Goal: Information Seeking & Learning: Learn about a topic

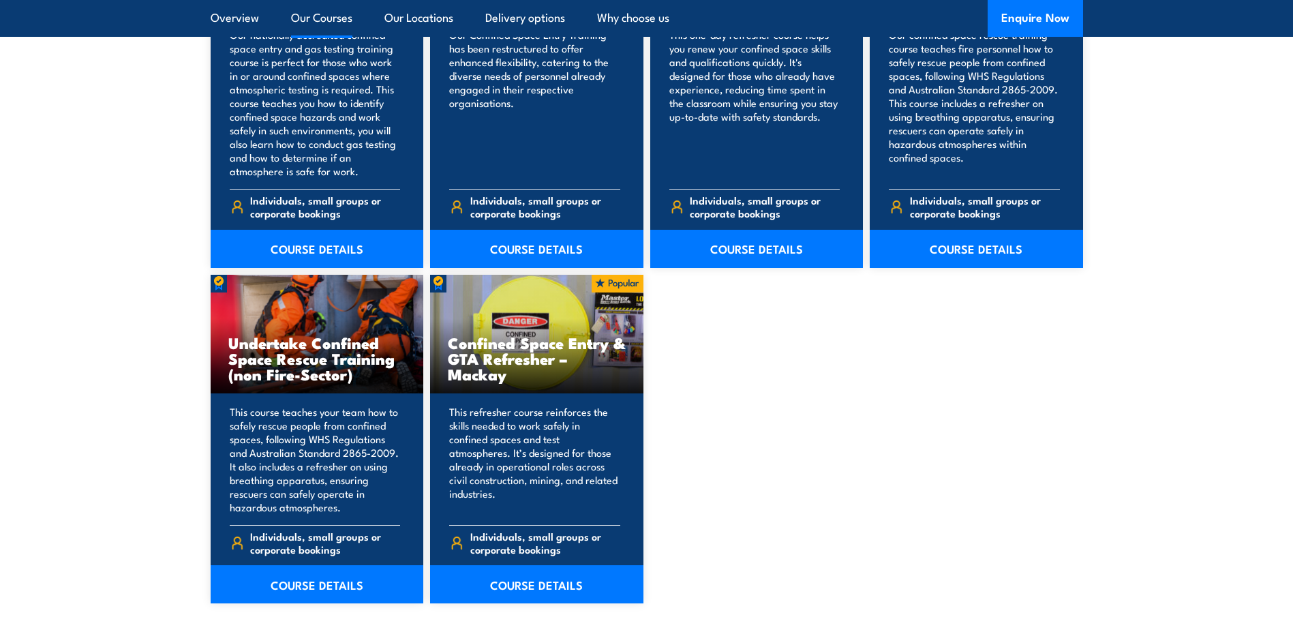
scroll to position [1295, 0]
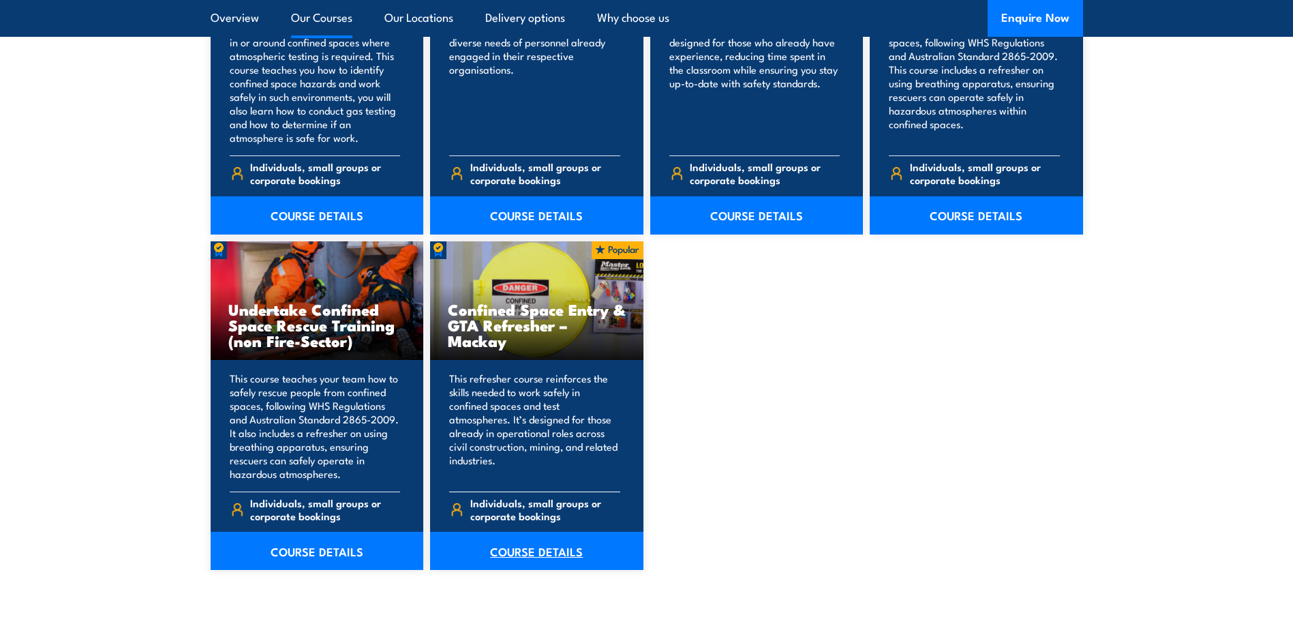
click at [521, 549] on link "COURSE DETAILS" at bounding box center [536, 551] width 213 height 38
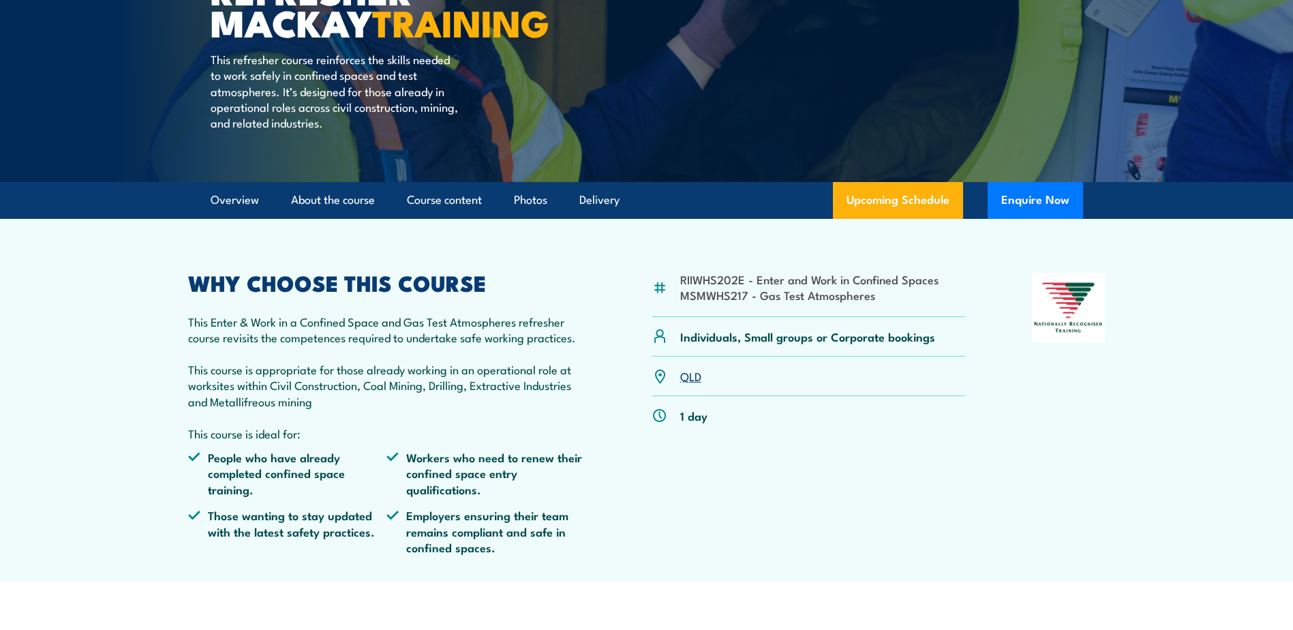
scroll to position [273, 0]
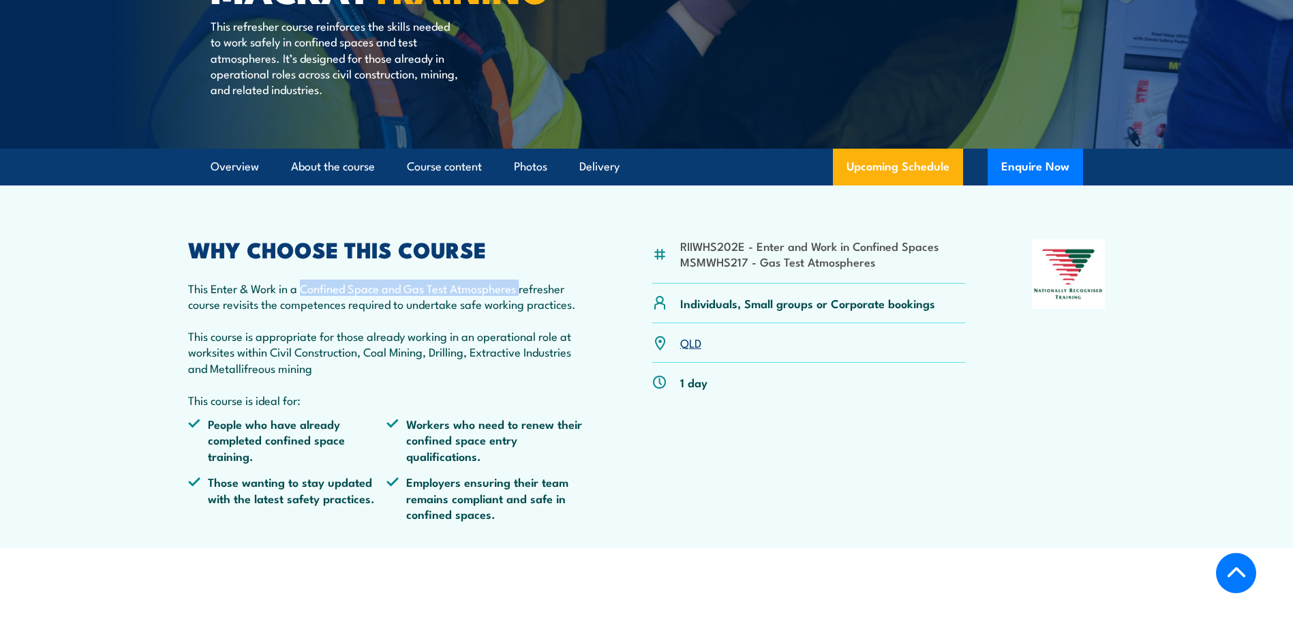
drag, startPoint x: 301, startPoint y: 318, endPoint x: 521, endPoint y: 319, distance: 219.5
click at [521, 319] on p "This Enter & Work in a Confined Space and Gas Test Atmospheres refresher course…" at bounding box center [387, 343] width 398 height 127
drag, startPoint x: 521, startPoint y: 319, endPoint x: 479, endPoint y: 319, distance: 41.6
copy p "Confined Space and Gas Test Atmospheres"
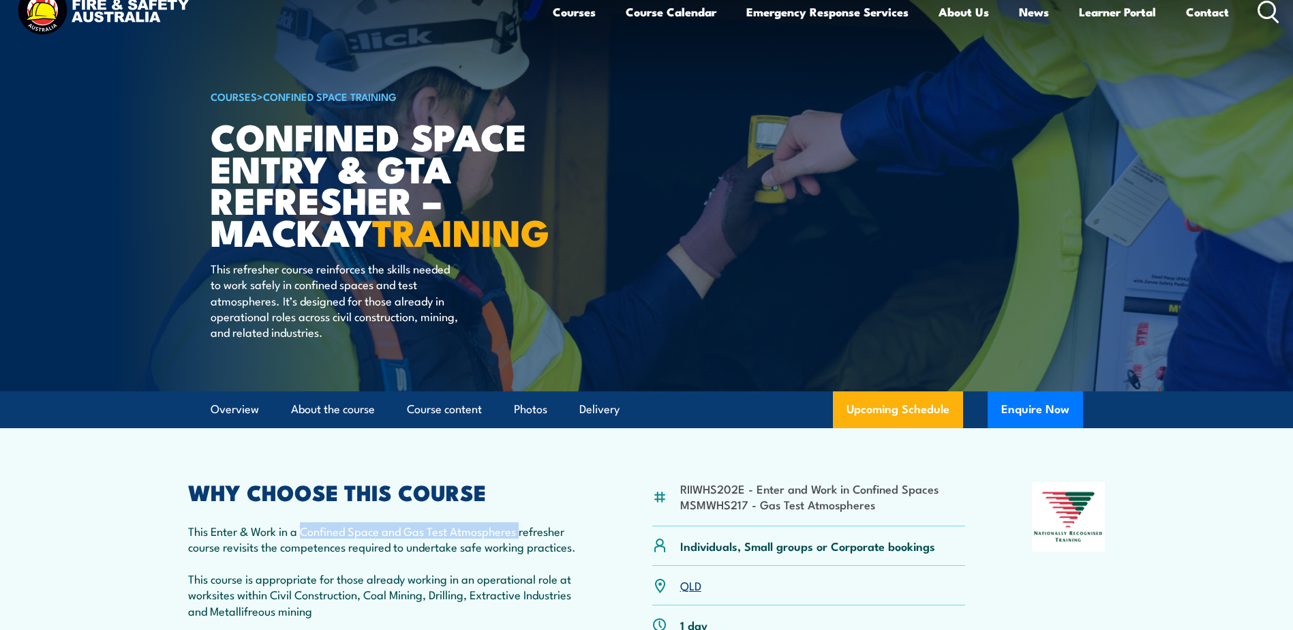
scroll to position [0, 0]
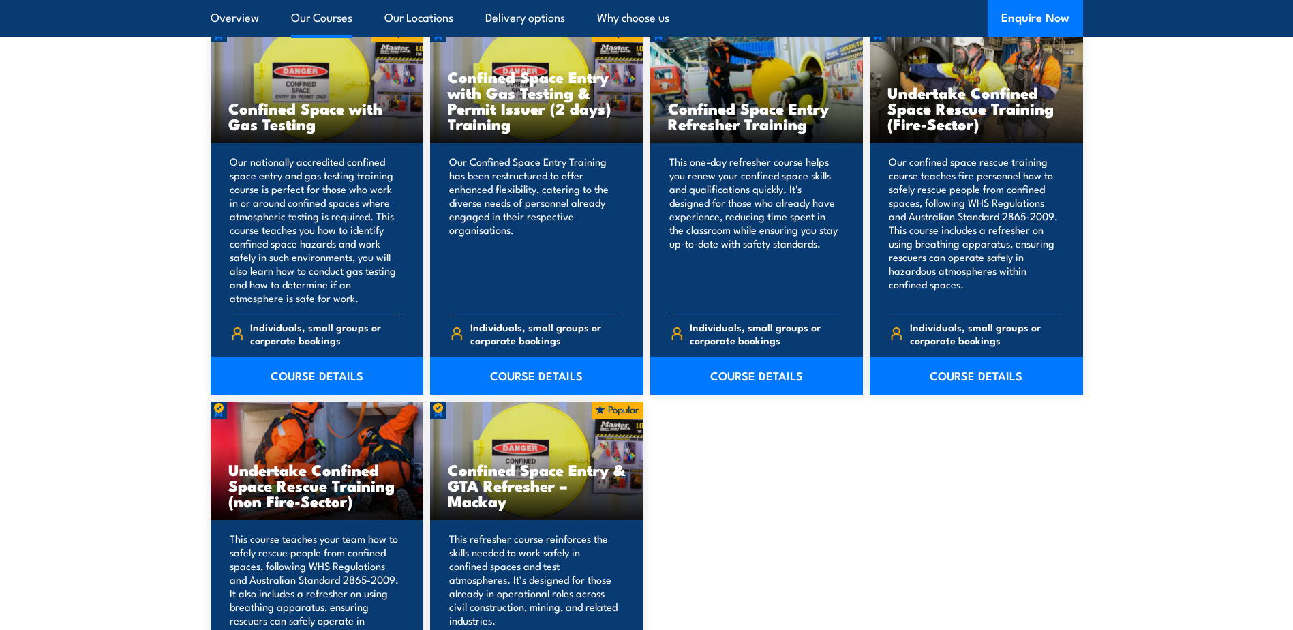
scroll to position [1091, 0]
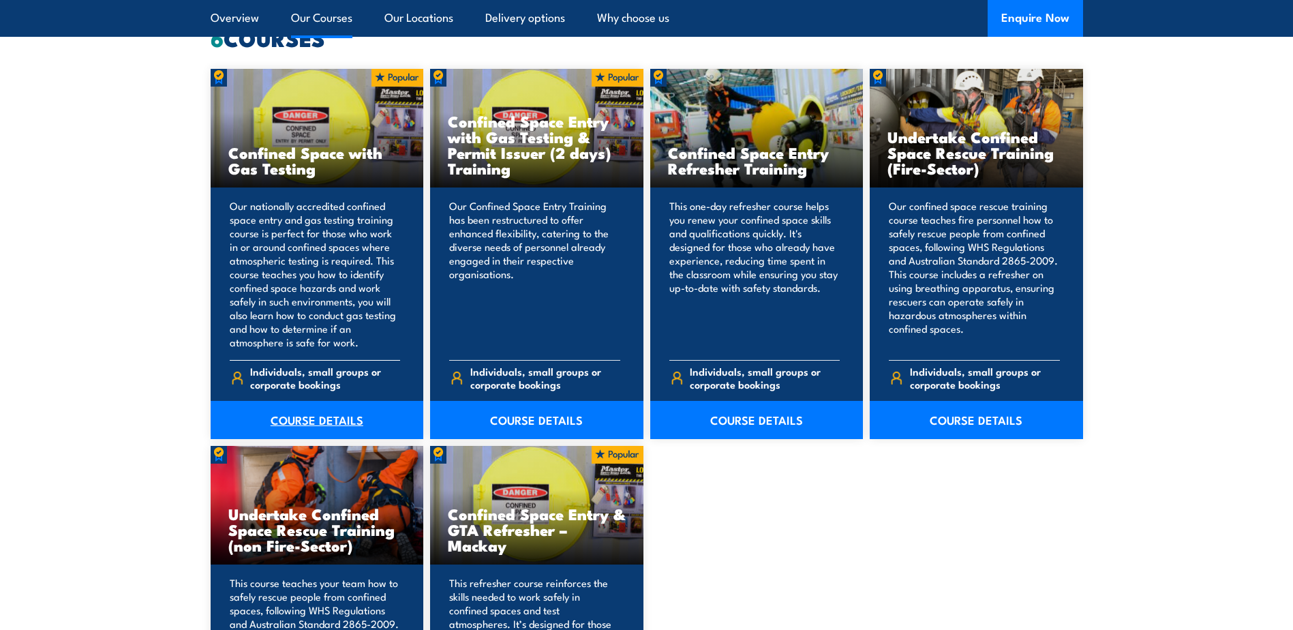
click at [312, 420] on link "COURSE DETAILS" at bounding box center [317, 420] width 213 height 38
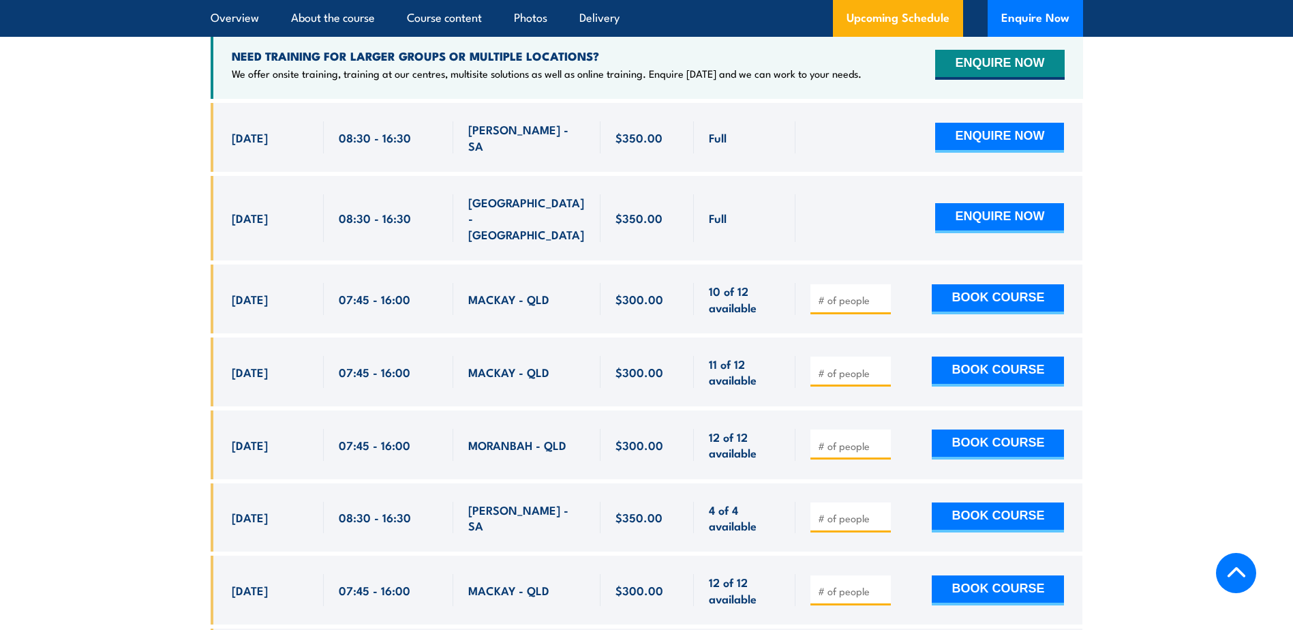
scroll to position [2659, 0]
